Goal: Information Seeking & Learning: Learn about a topic

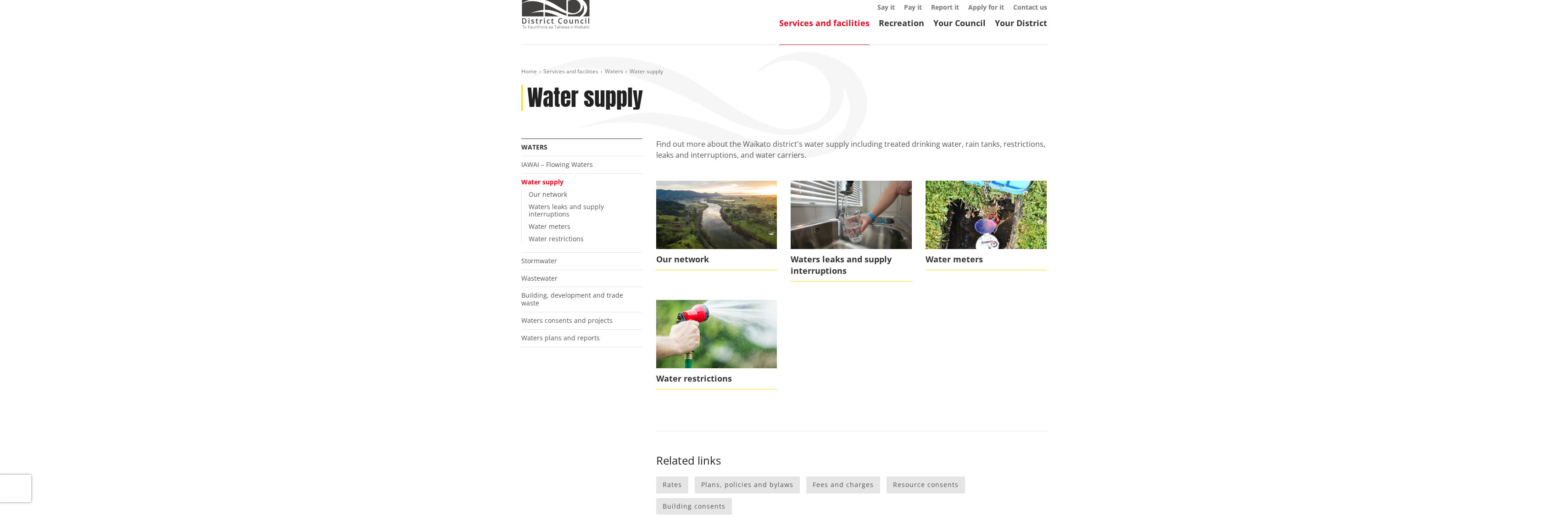
scroll to position [76, 0]
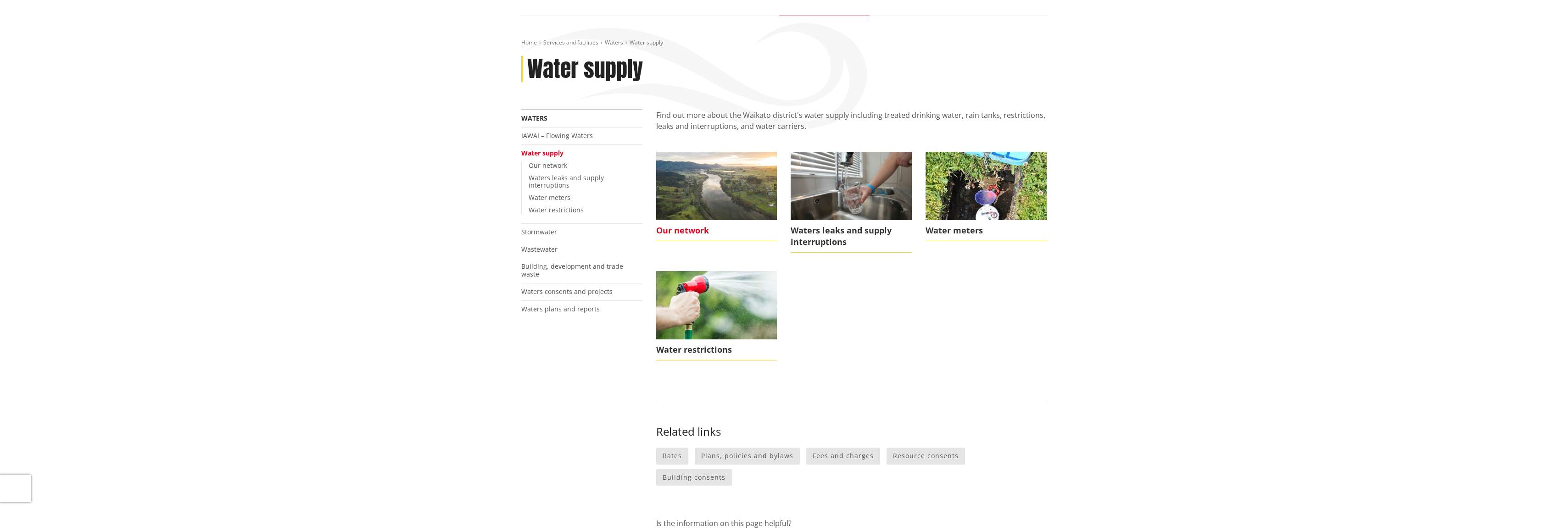
click at [731, 189] on img at bounding box center [716, 185] width 121 height 68
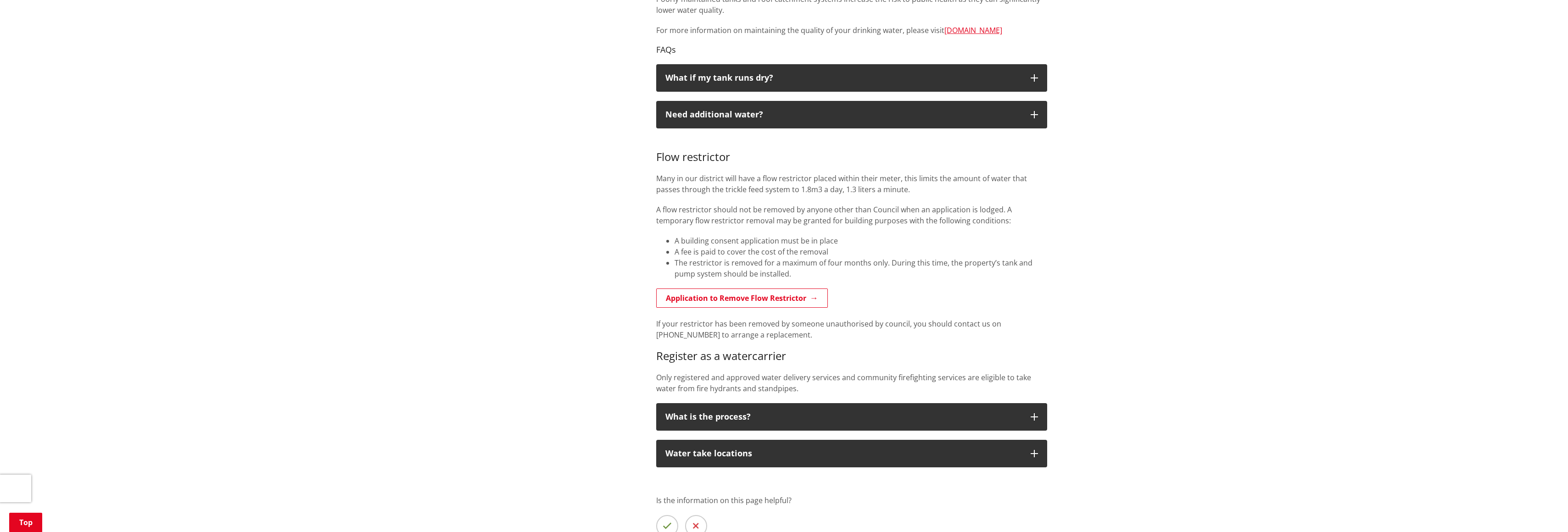
scroll to position [763, 0]
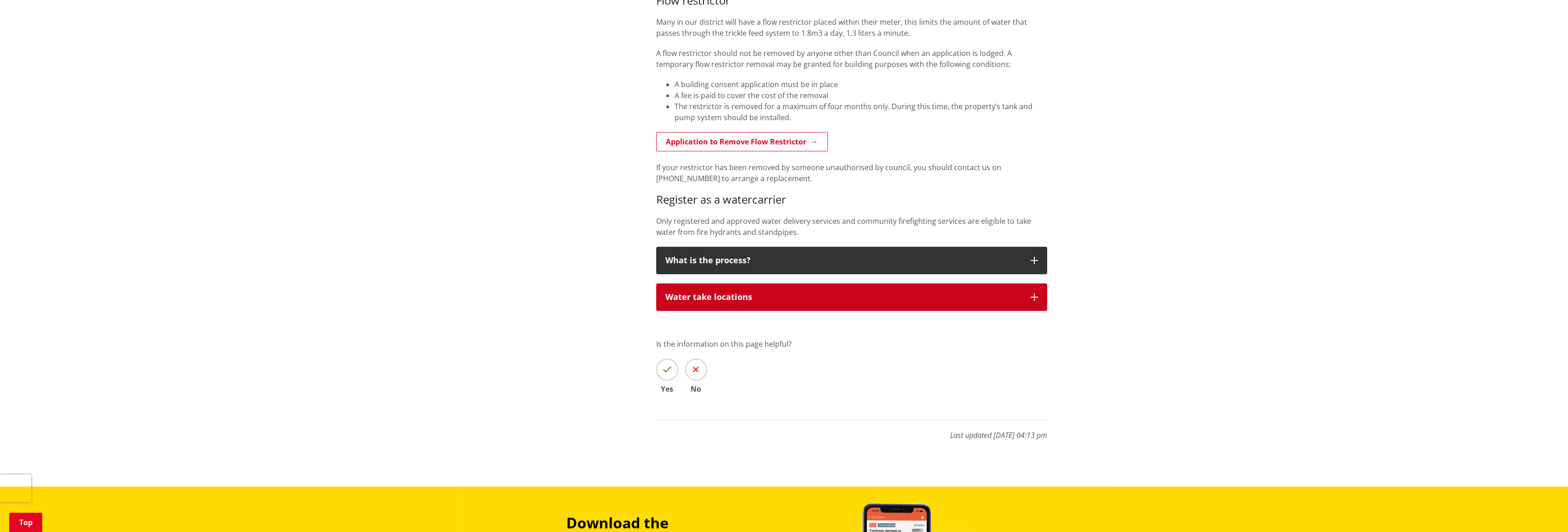
click at [704, 296] on div "Water take locations" at bounding box center [843, 297] width 356 height 9
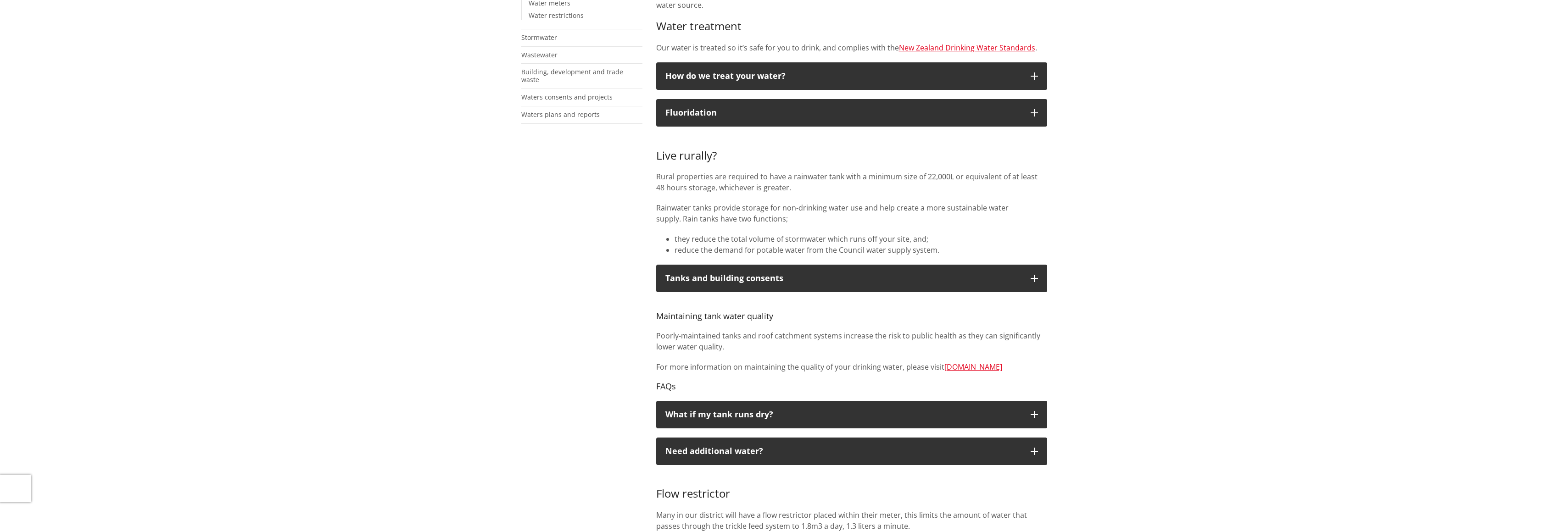
scroll to position [0, 0]
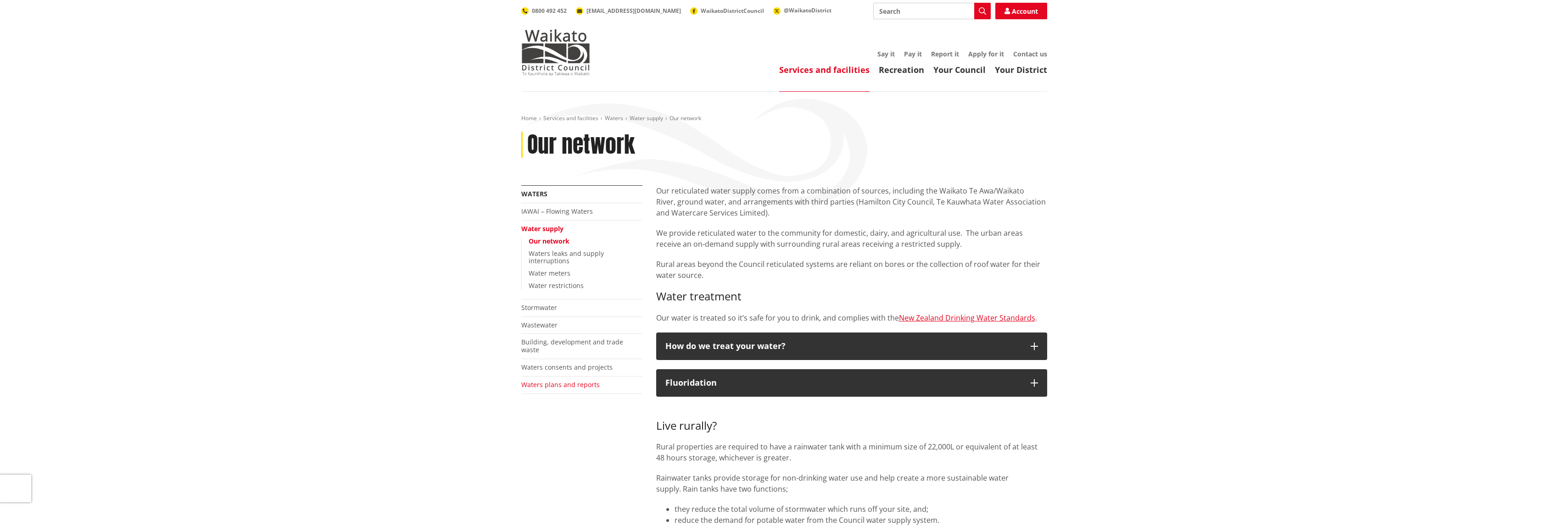
click at [578, 380] on link "Waters plans and reports" at bounding box center [560, 384] width 78 height 8
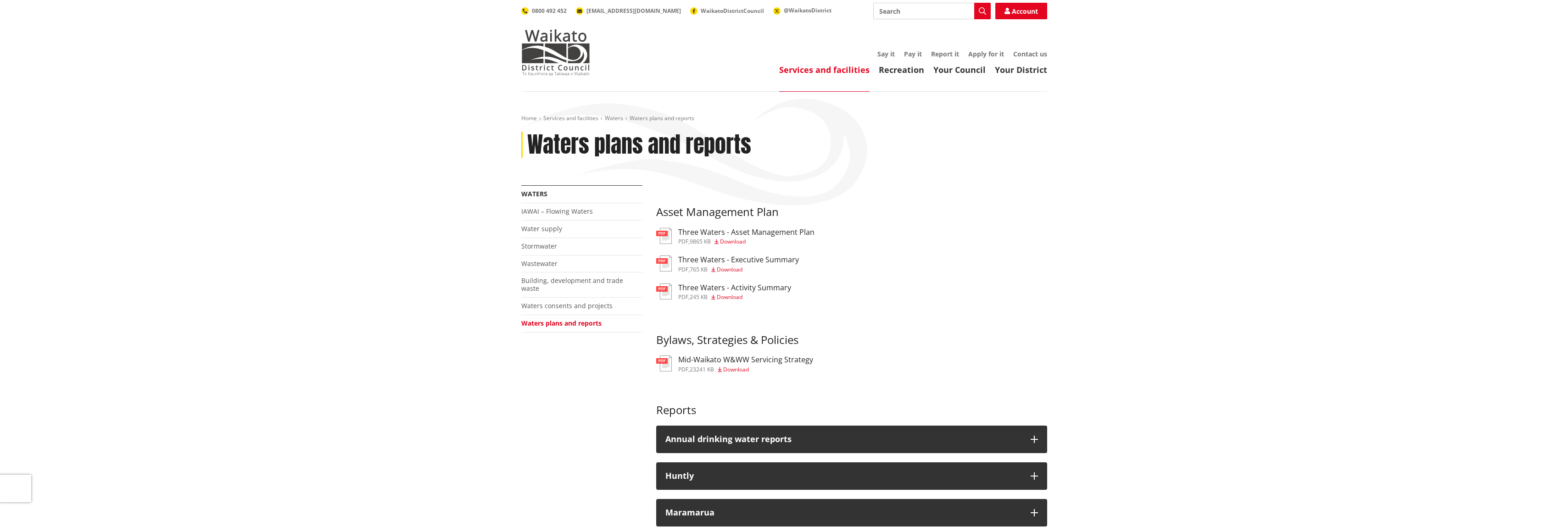
click at [735, 258] on h3 "Three Waters - Executive Summary" at bounding box center [738, 259] width 121 height 8
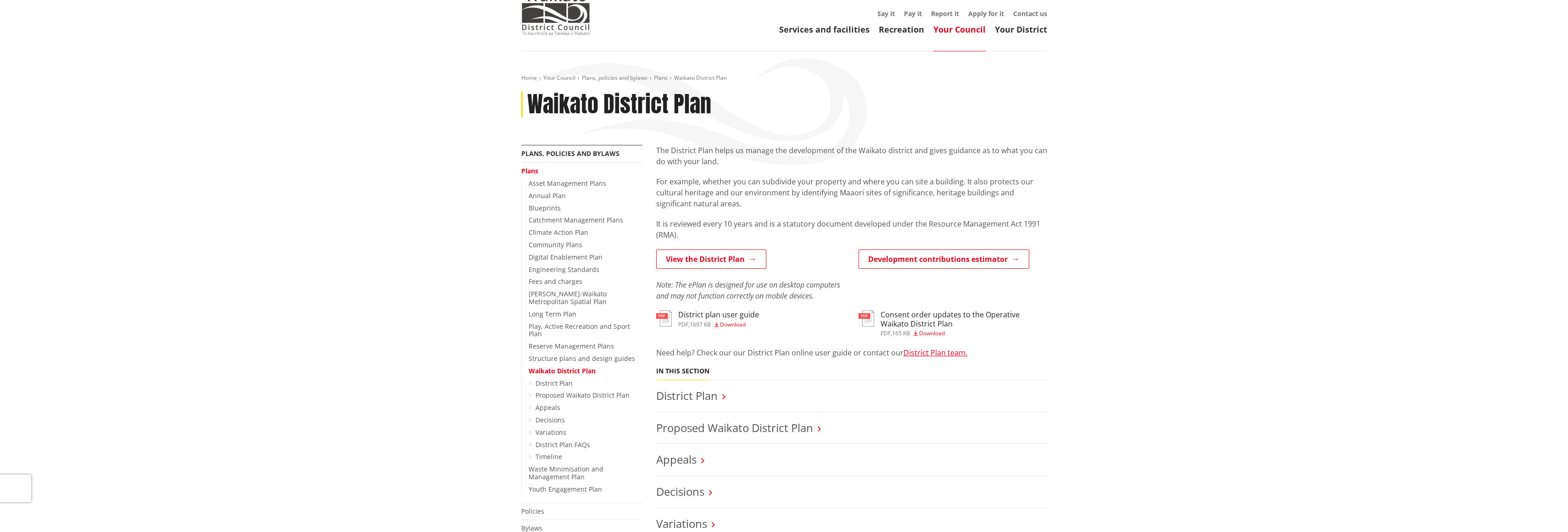
scroll to position [65, 0]
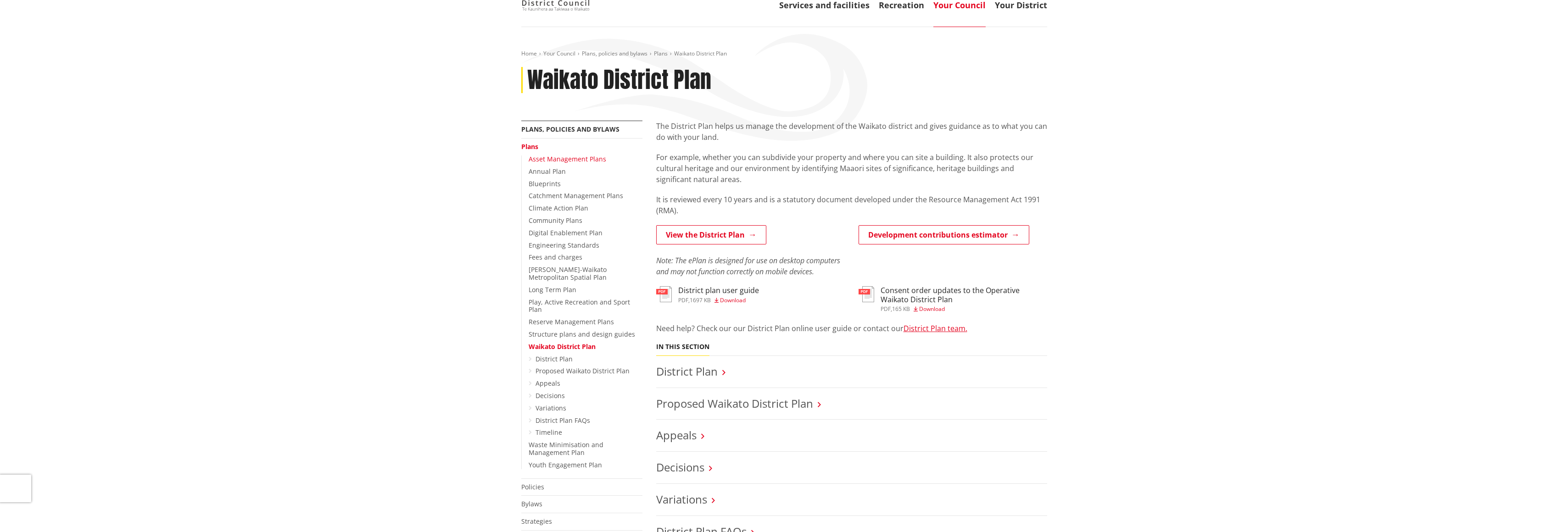
click at [576, 158] on link "Asset Management Plans" at bounding box center [567, 158] width 78 height 8
click at [586, 158] on link "Asset Management Plans" at bounding box center [567, 158] width 78 height 8
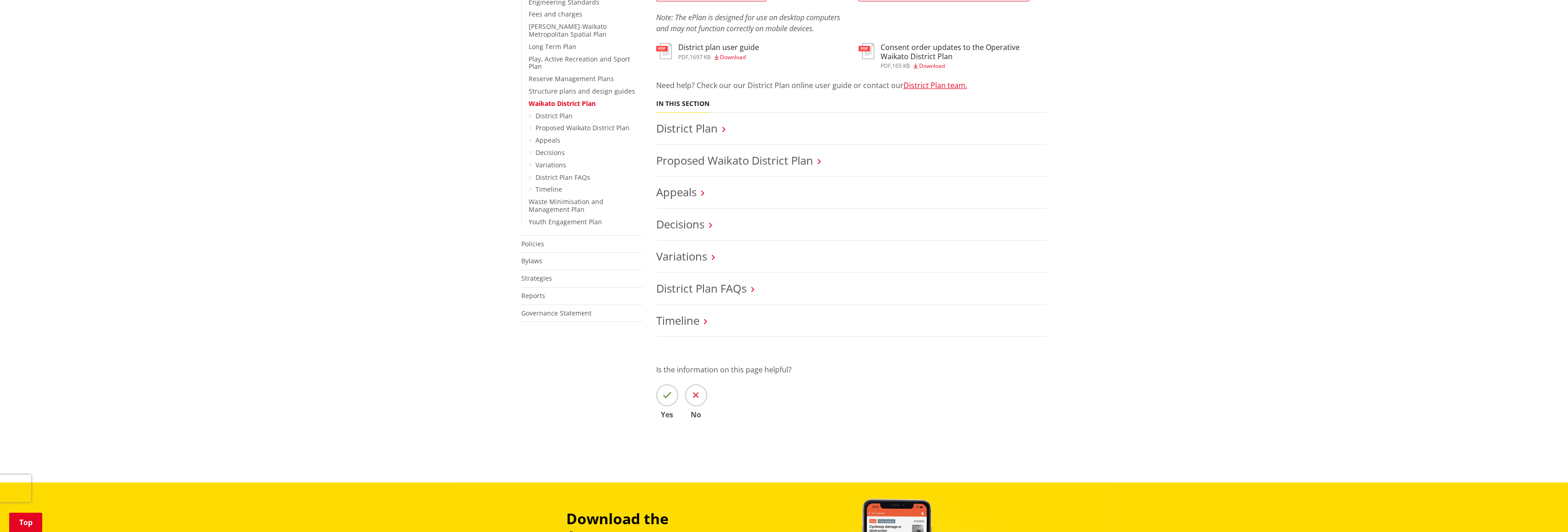
scroll to position [0, 0]
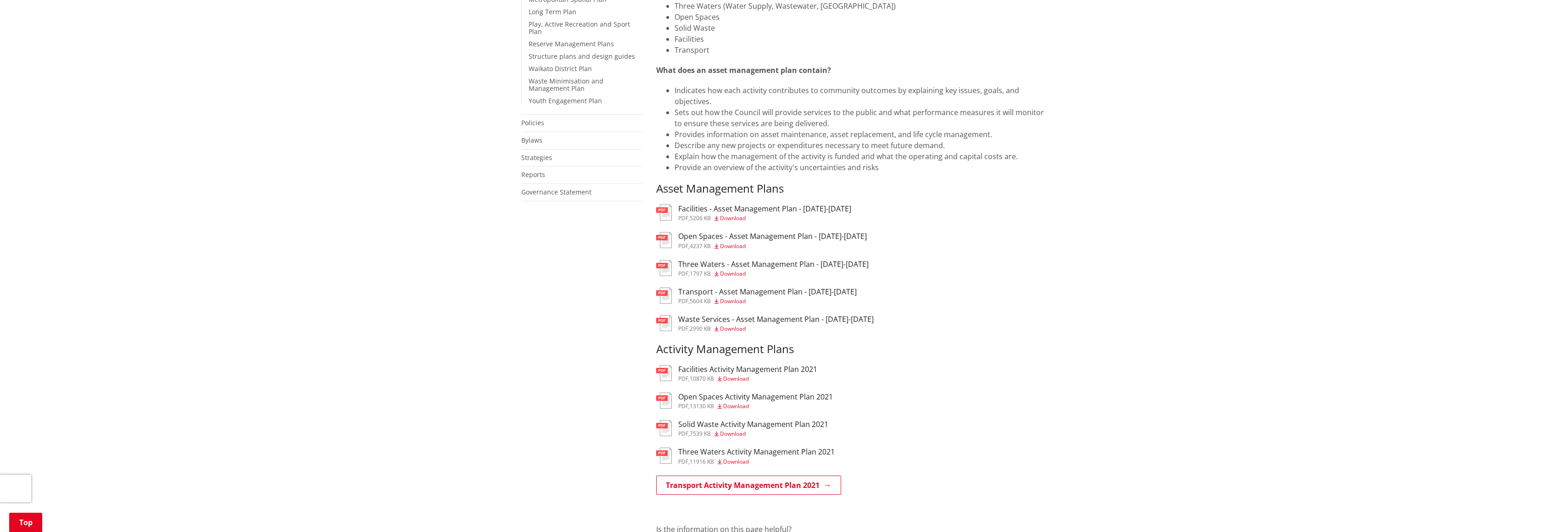
scroll to position [344, 0]
click at [737, 371] on h3 "Facilities Activity Management Plan 2021" at bounding box center [747, 368] width 139 height 8
